Goal: Navigation & Orientation: Find specific page/section

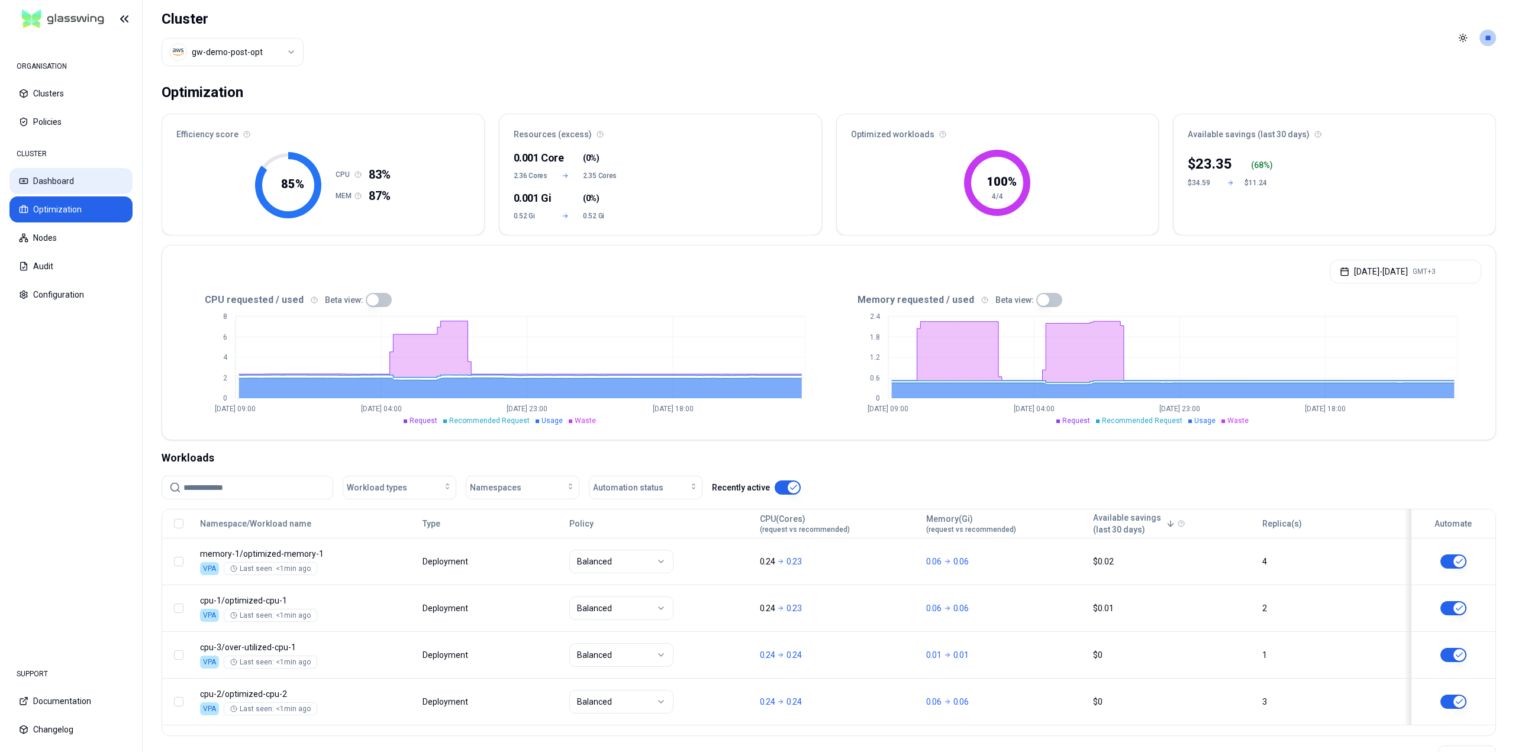
click at [51, 185] on button "Dashboard" at bounding box center [70, 181] width 123 height 26
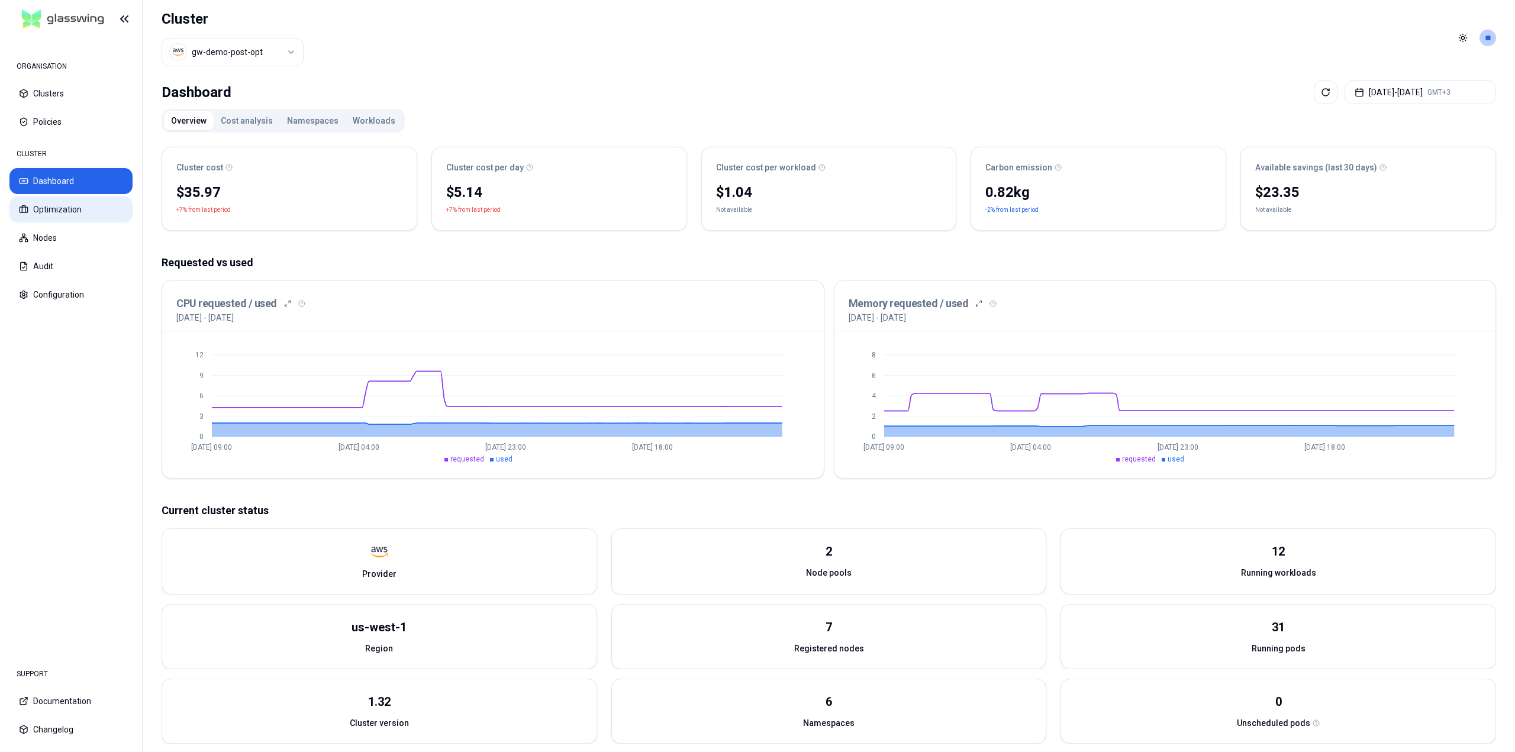
click at [62, 211] on button "Optimization" at bounding box center [70, 209] width 123 height 26
